Goal: Information Seeking & Learning: Learn about a topic

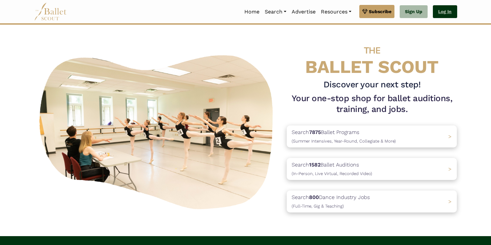
click at [451, 12] on link "Log In" at bounding box center [445, 11] width 24 height 13
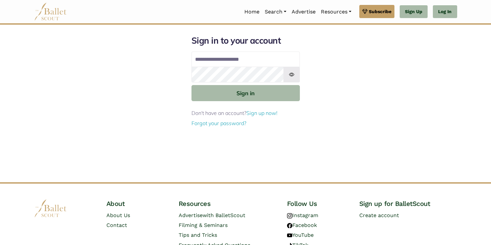
type input "**********"
click at [245, 93] on button "Sign in" at bounding box center [246, 93] width 108 height 16
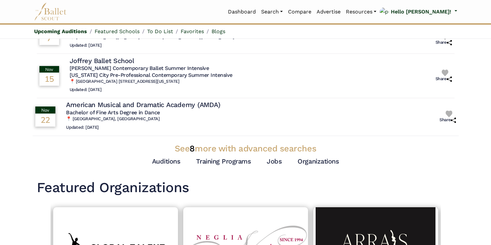
scroll to position [190, 0]
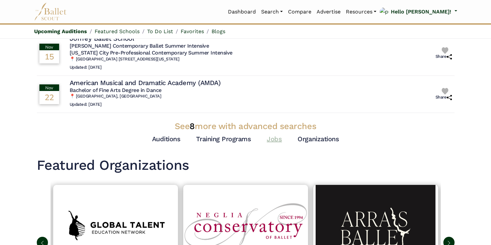
click at [274, 135] on link "Jobs" at bounding box center [274, 139] width 15 height 8
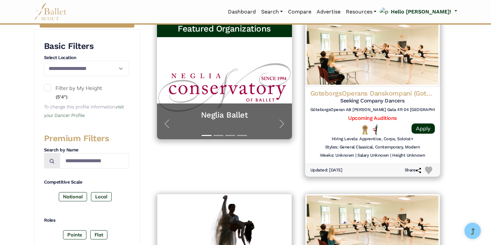
scroll to position [160, 0]
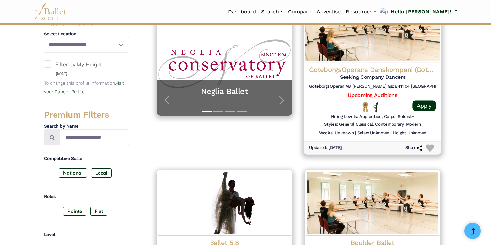
click at [388, 68] on h4 "GoteborgsOperans Danskompani (Gothenburg Opera Dance Company)" at bounding box center [372, 69] width 127 height 9
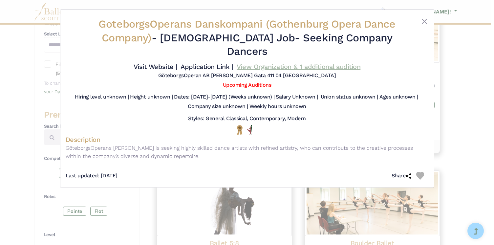
click at [260, 63] on link "View Organization & 1 additional audition" at bounding box center [299, 67] width 124 height 8
click at [177, 63] on link "Visit Website |" at bounding box center [156, 67] width 44 height 8
click at [476, 130] on div "GoteborgsOperans Danskompani (Gothenburg Opera Dance Company) - Full Time Job -…" at bounding box center [247, 122] width 494 height 245
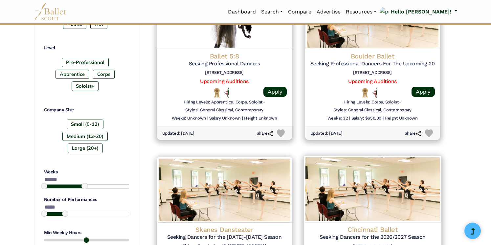
scroll to position [323, 0]
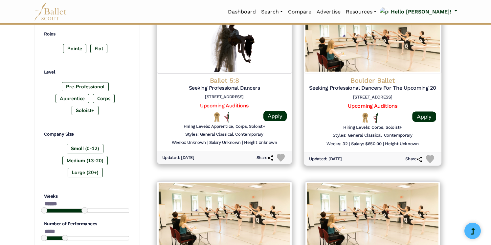
click at [377, 85] on h5 "Seeking Professional Dancers For The Upcoming 2026/2027 Season" at bounding box center [372, 88] width 127 height 7
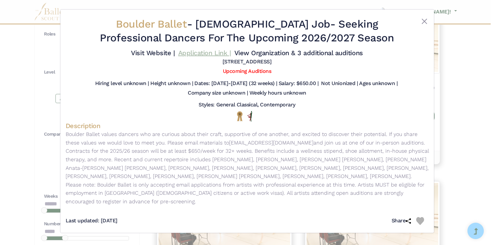
click at [231, 51] on link "Application Link |" at bounding box center [204, 53] width 53 height 8
click at [425, 22] on button "Close" at bounding box center [425, 21] width 8 height 8
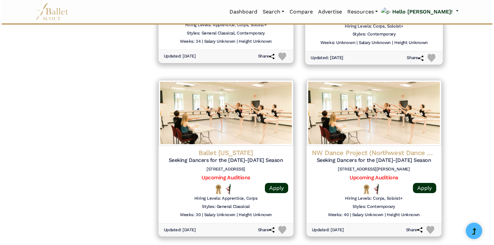
scroll to position [782, 0]
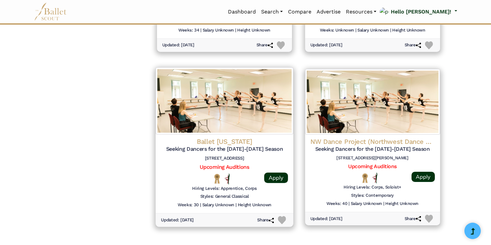
click at [233, 137] on h4 "Ballet Arkansas" at bounding box center [224, 141] width 127 height 9
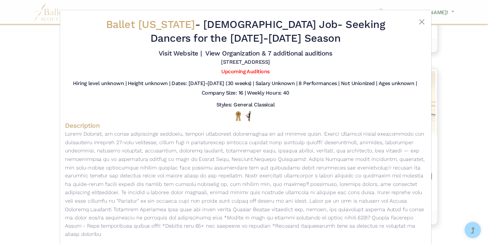
scroll to position [0, 0]
click at [203, 53] on link "Visit Website |" at bounding box center [182, 53] width 44 height 8
click at [252, 74] on link "Upcoming Auditions" at bounding box center [247, 71] width 48 height 6
click at [425, 22] on button "Close" at bounding box center [425, 21] width 8 height 8
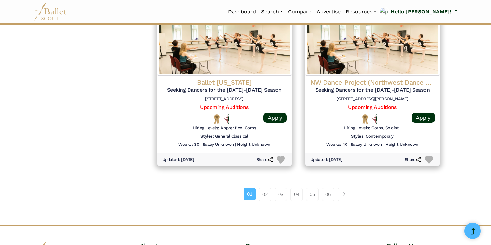
scroll to position [843, 0]
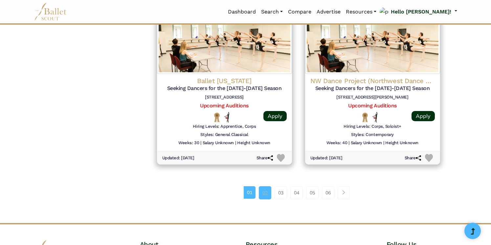
click at [265, 186] on link "02" at bounding box center [265, 192] width 12 height 13
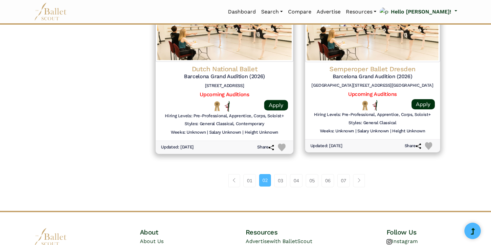
scroll to position [858, 0]
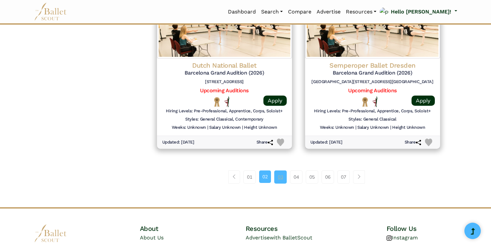
click at [280, 171] on link "03" at bounding box center [280, 177] width 12 height 13
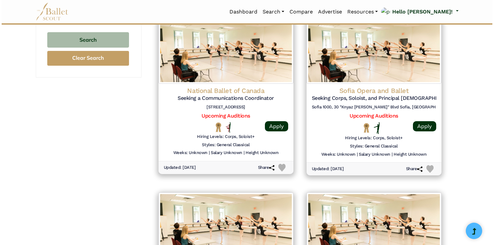
scroll to position [662, 0]
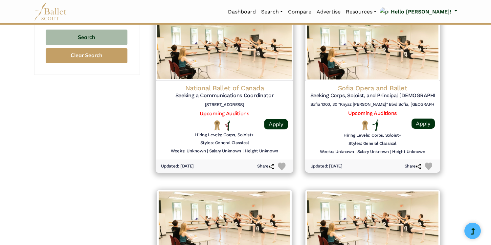
click at [241, 83] on h4 "National Ballet of Canada" at bounding box center [224, 87] width 127 height 9
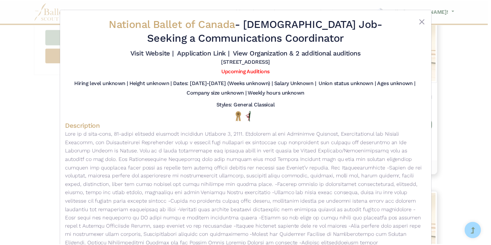
scroll to position [0, 0]
click at [421, 20] on button "Close" at bounding box center [425, 21] width 8 height 8
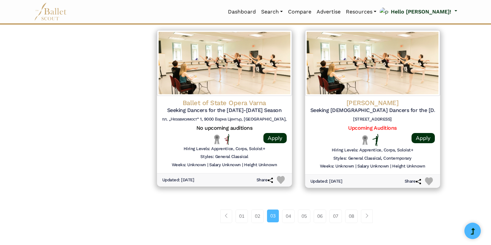
scroll to position [826, 0]
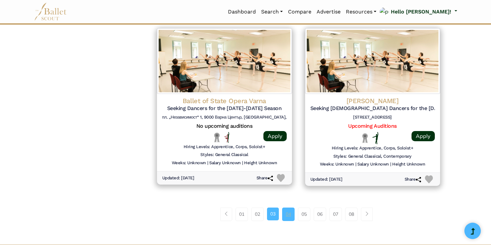
click at [287, 208] on link "04" at bounding box center [288, 214] width 12 height 13
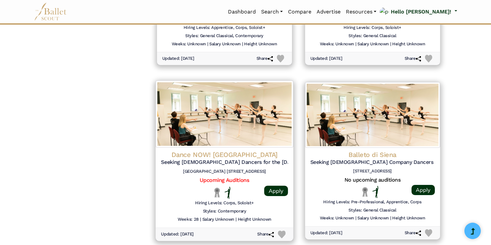
scroll to position [798, 0]
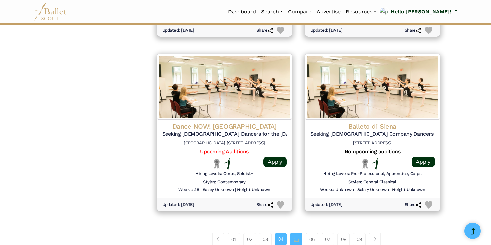
click at [298, 233] on link "05" at bounding box center [296, 239] width 12 height 13
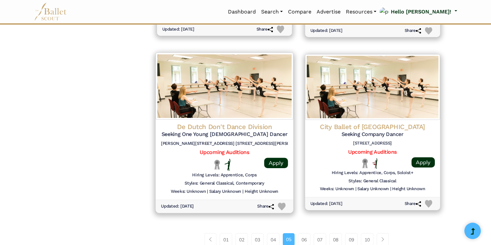
scroll to position [799, 0]
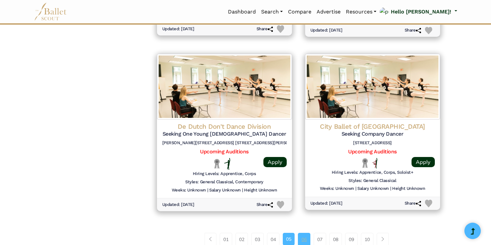
click at [308, 233] on link "06" at bounding box center [304, 239] width 12 height 13
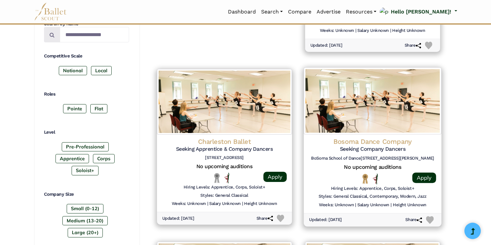
scroll to position [264, 0]
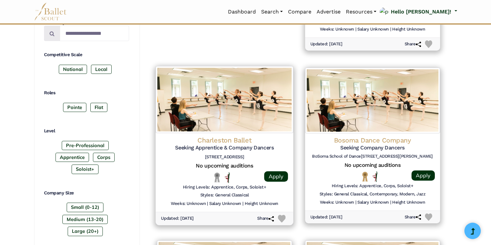
click at [243, 138] on h4 "Charleston Ballet" at bounding box center [224, 140] width 127 height 9
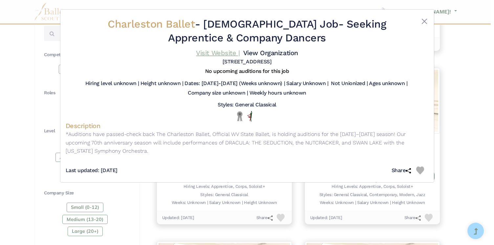
click at [240, 54] on link "Visit Website |" at bounding box center [218, 53] width 44 height 8
click at [426, 21] on button "Close" at bounding box center [425, 21] width 8 height 8
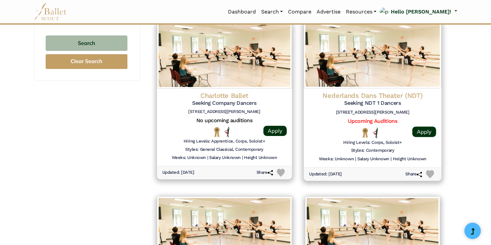
scroll to position [656, 0]
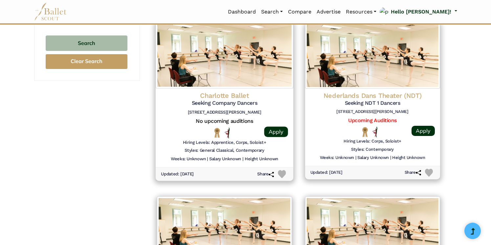
click at [240, 91] on h4 "Charlotte Ballet" at bounding box center [224, 95] width 127 height 9
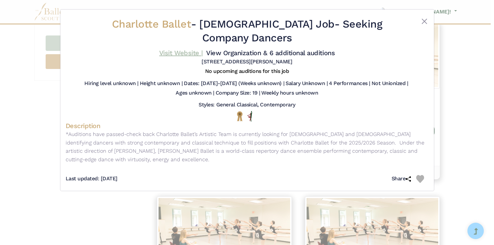
click at [203, 53] on link "Visit Website |" at bounding box center [181, 53] width 44 height 8
click at [426, 21] on button "Close" at bounding box center [425, 21] width 8 height 8
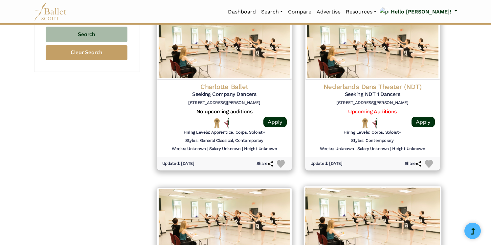
scroll to position [648, 0]
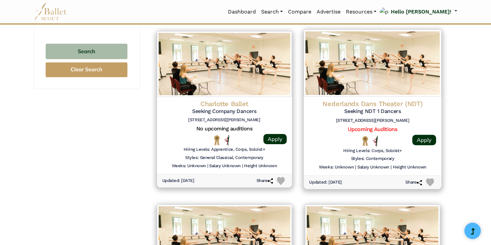
click at [390, 99] on h4 "Nederlands Dans Theater (NDT)" at bounding box center [372, 103] width 127 height 9
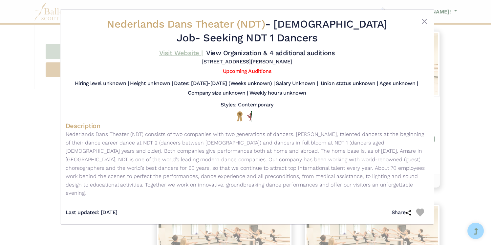
click at [203, 56] on link "Visit Website |" at bounding box center [181, 53] width 44 height 8
click at [425, 22] on button "Close" at bounding box center [425, 21] width 8 height 8
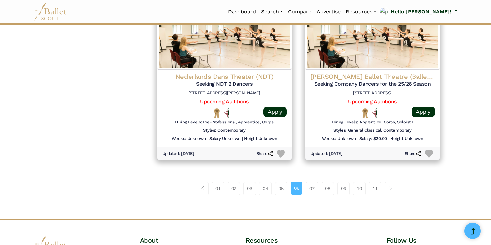
scroll to position [849, 0]
